Goal: Book appointment/travel/reservation

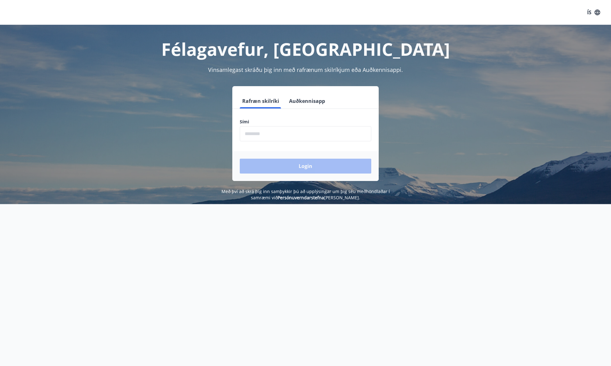
click at [300, 101] on button "Auðkennisapp" at bounding box center [306, 101] width 41 height 15
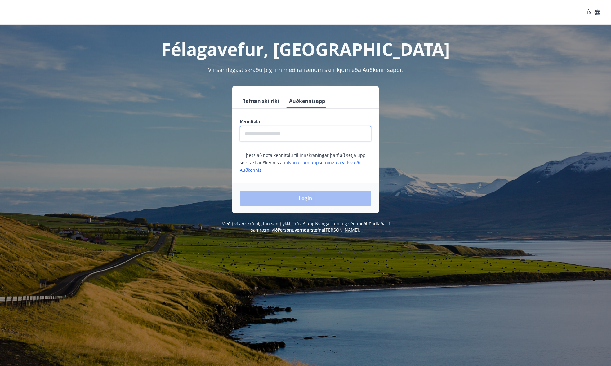
click at [302, 130] on input "text" at bounding box center [305, 133] width 131 height 15
type input "**********"
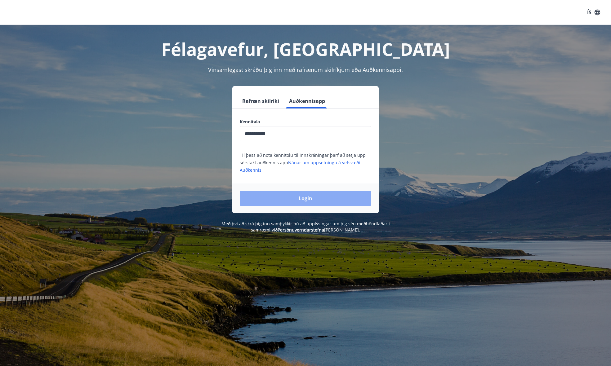
click at [333, 199] on button "Login" at bounding box center [305, 198] width 131 height 15
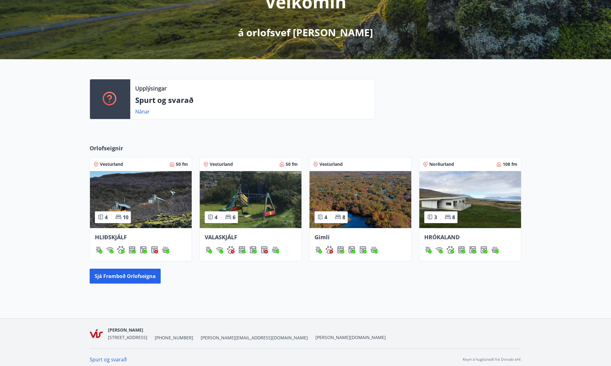
scroll to position [100, 0]
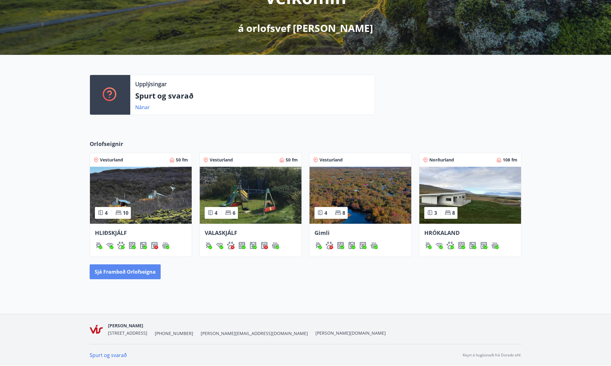
click at [157, 273] on button "Sjá framboð orlofseigna" at bounding box center [125, 271] width 71 height 15
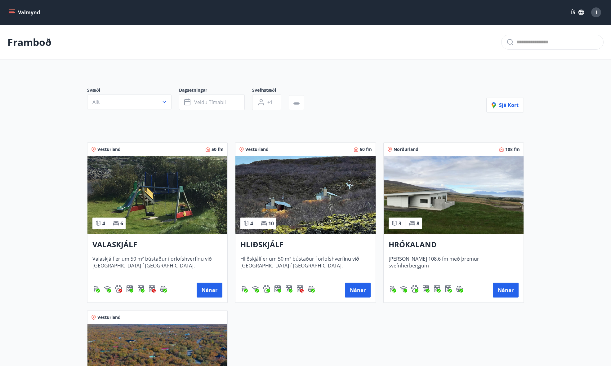
click at [10, 13] on icon "menu" at bounding box center [12, 12] width 6 height 6
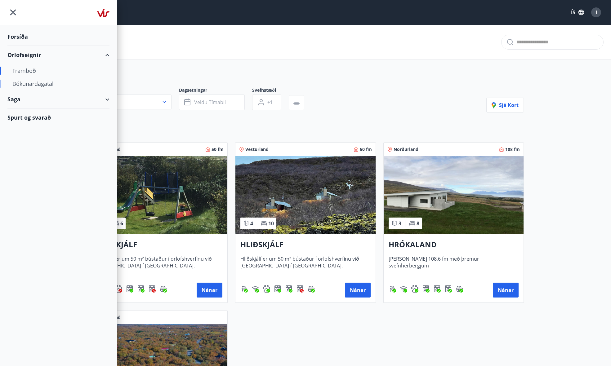
click at [46, 84] on div "Bókunardagatal" at bounding box center [58, 83] width 92 height 13
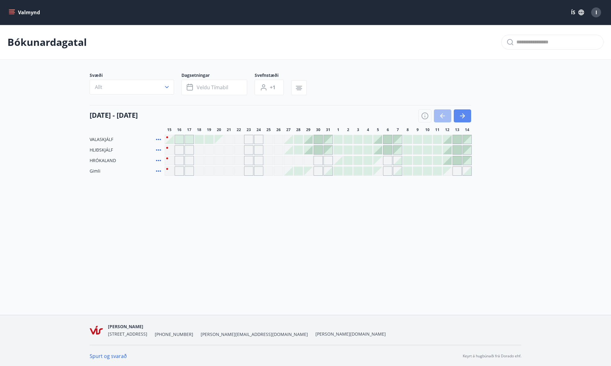
click at [464, 117] on icon "button" at bounding box center [461, 115] width 7 height 7
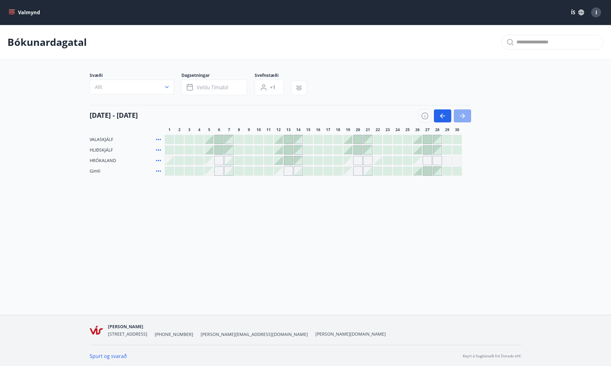
click at [464, 117] on icon "button" at bounding box center [461, 115] width 7 height 7
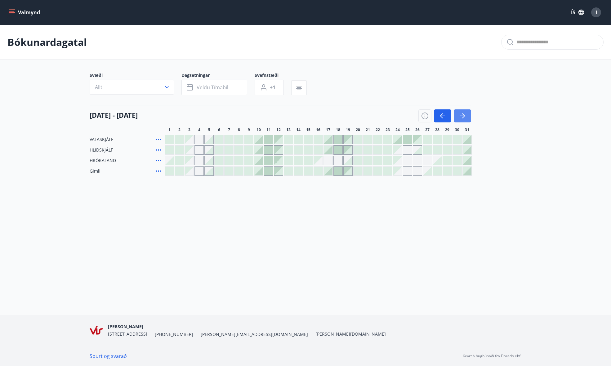
click at [464, 117] on icon "button" at bounding box center [461, 115] width 7 height 7
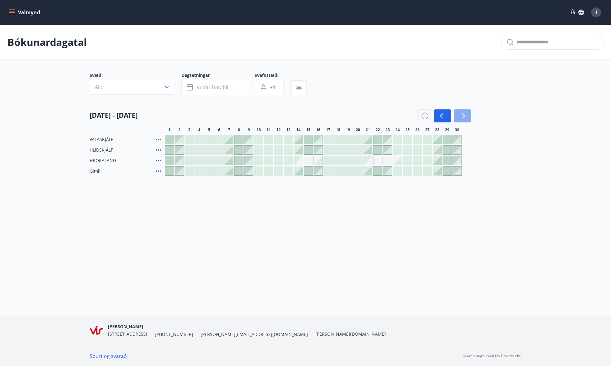
click at [464, 117] on icon "button" at bounding box center [461, 115] width 7 height 7
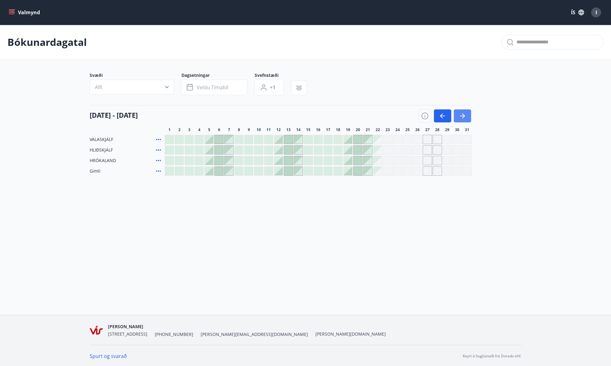
click at [464, 117] on icon "button" at bounding box center [461, 115] width 7 height 7
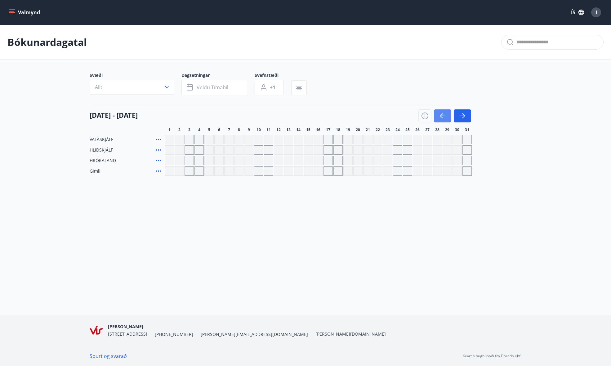
click at [443, 116] on icon "button" at bounding box center [442, 116] width 5 height 1
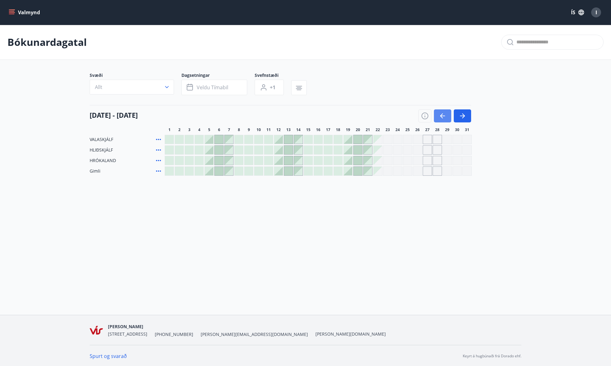
click at [443, 116] on icon "button" at bounding box center [442, 116] width 5 height 1
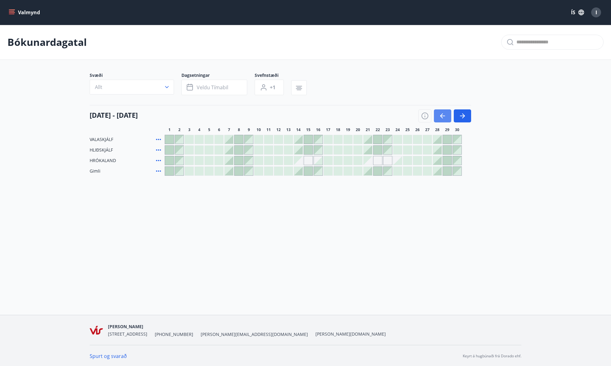
click at [443, 116] on icon "button" at bounding box center [442, 116] width 5 height 1
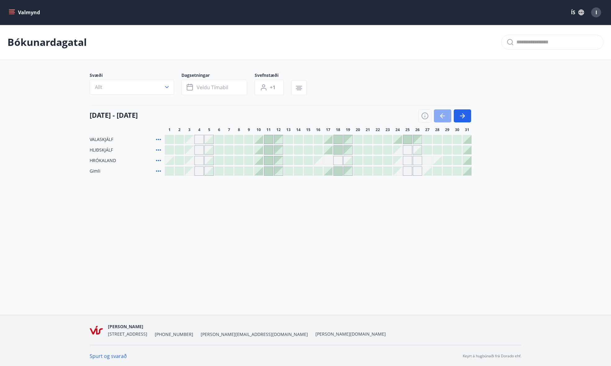
click at [442, 112] on icon "button" at bounding box center [442, 115] width 7 height 7
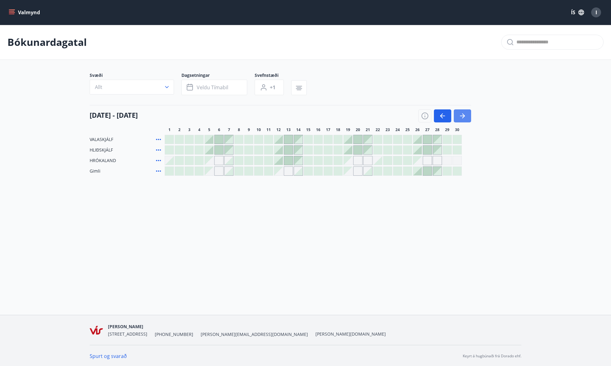
click at [455, 115] on button "button" at bounding box center [461, 115] width 17 height 13
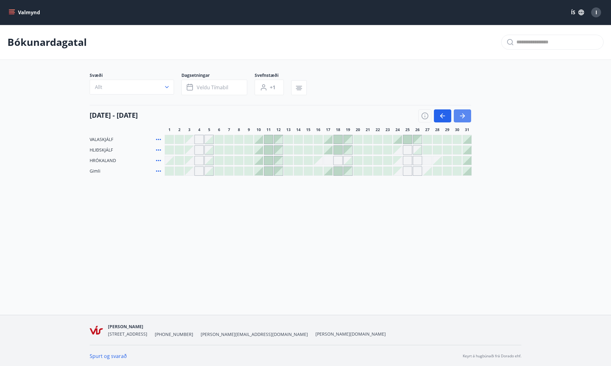
click at [464, 118] on icon "button" at bounding box center [461, 115] width 7 height 7
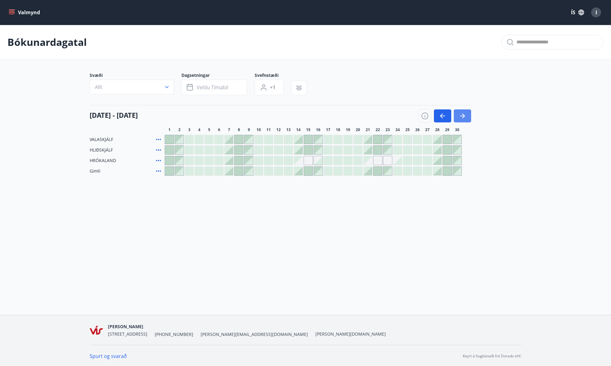
click at [465, 119] on icon "button" at bounding box center [461, 115] width 7 height 7
